Goal: Task Accomplishment & Management: Complete application form

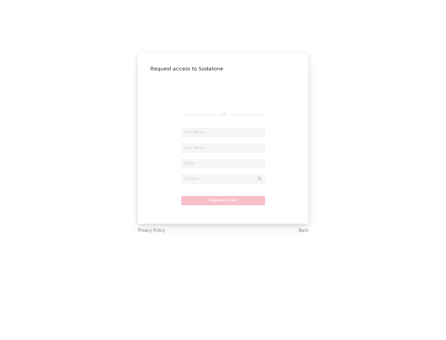
click at [223, 132] on input "text" at bounding box center [223, 132] width 84 height 9
type input "[PERSON_NAME]"
click at [223, 148] on input "text" at bounding box center [223, 148] width 84 height 9
type input "[PERSON_NAME]"
click at [223, 163] on input "text" at bounding box center [223, 163] width 84 height 9
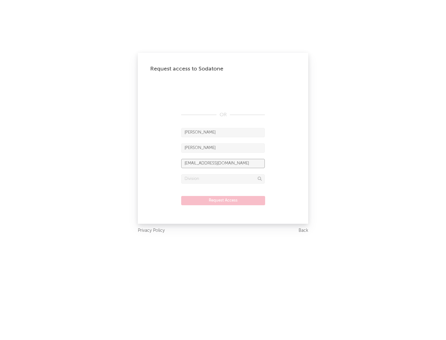
type input "[EMAIL_ADDRESS][DOMAIN_NAME]"
click at [223, 179] on input "text" at bounding box center [223, 179] width 84 height 9
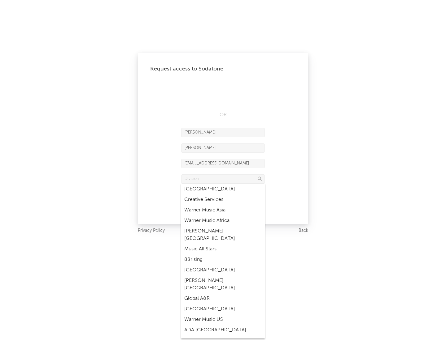
click at [221, 244] on div "Music All Stars" at bounding box center [223, 249] width 84 height 11
type input "Music All Stars"
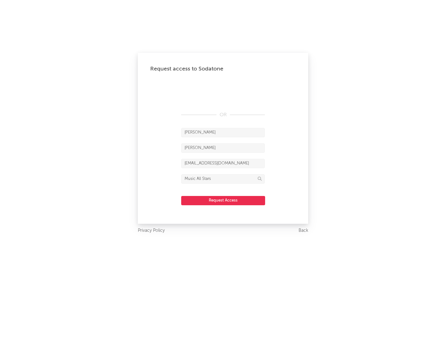
click at [223, 201] on button "Request Access" at bounding box center [223, 200] width 84 height 9
